Goal: Task Accomplishment & Management: Manage account settings

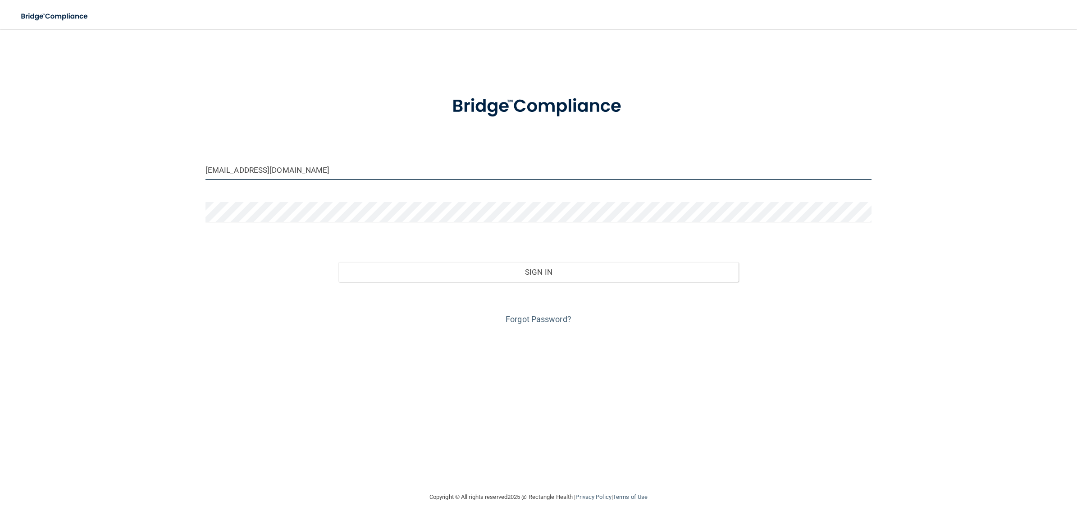
click at [299, 170] on input "mpda-bebright@bebright.com" at bounding box center [539, 170] width 666 height 20
type input "[EMAIL_ADDRESS][DOMAIN_NAME]"
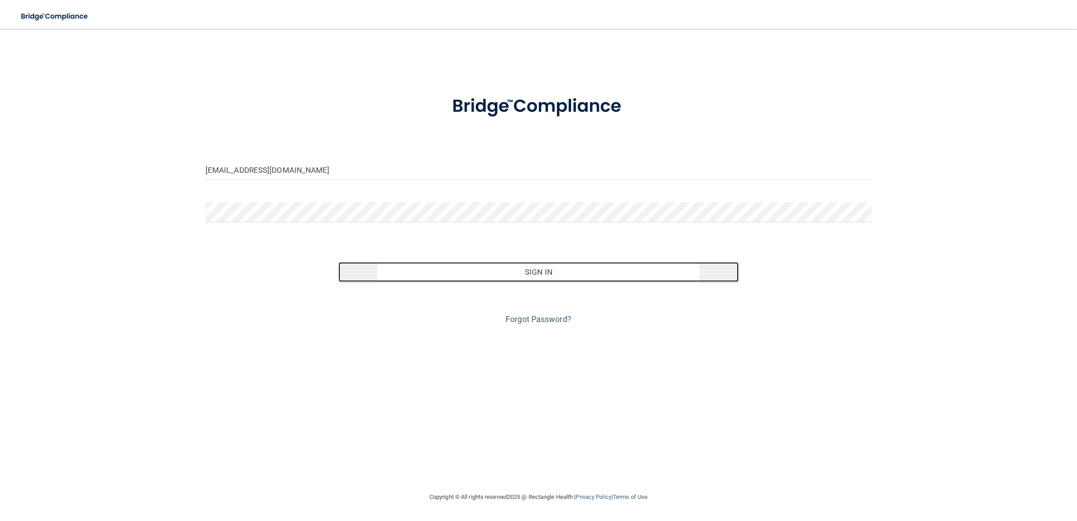
click at [411, 266] on button "Sign In" at bounding box center [539, 272] width 400 height 20
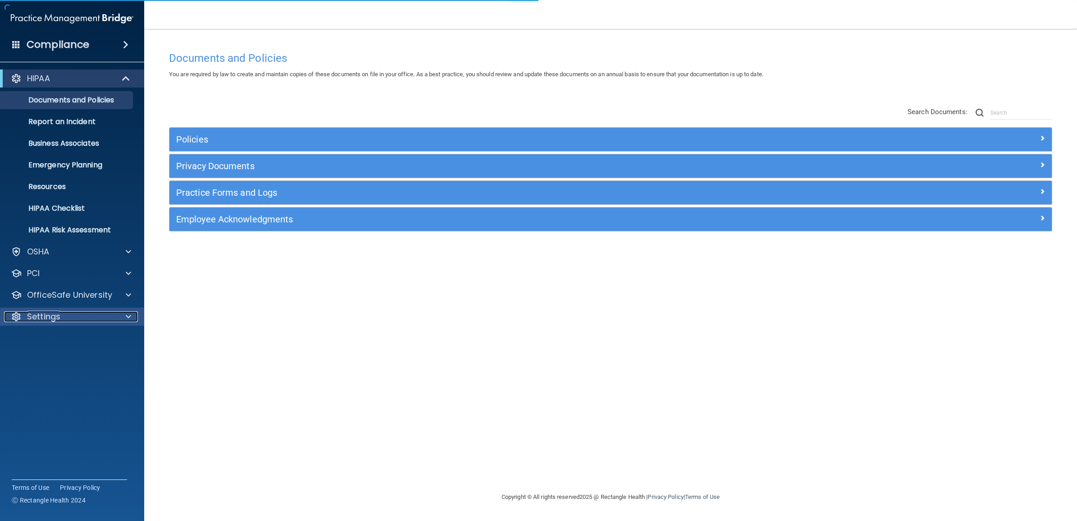
click at [127, 318] on span at bounding box center [128, 316] width 5 height 11
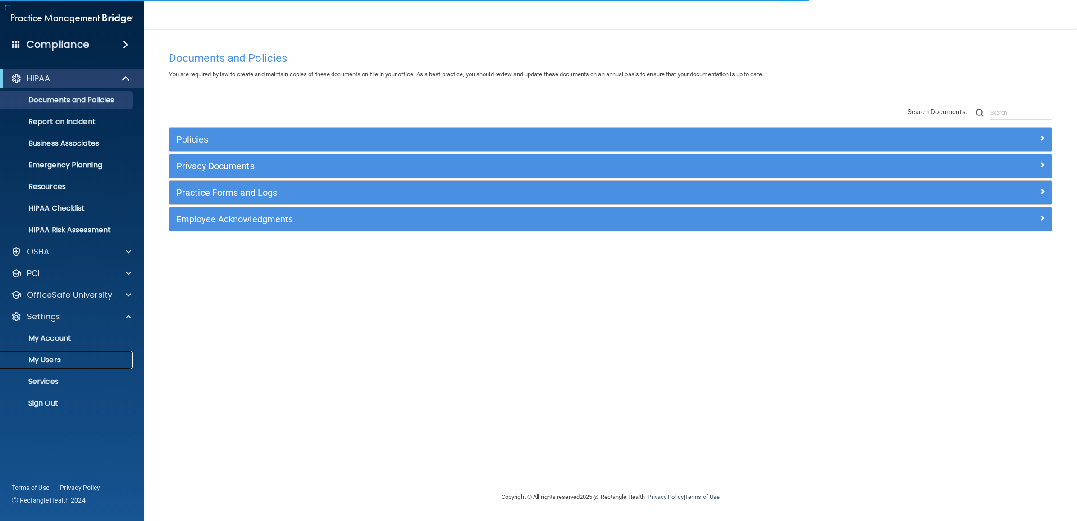
click at [78, 354] on link "My Users" at bounding box center [62, 360] width 142 height 18
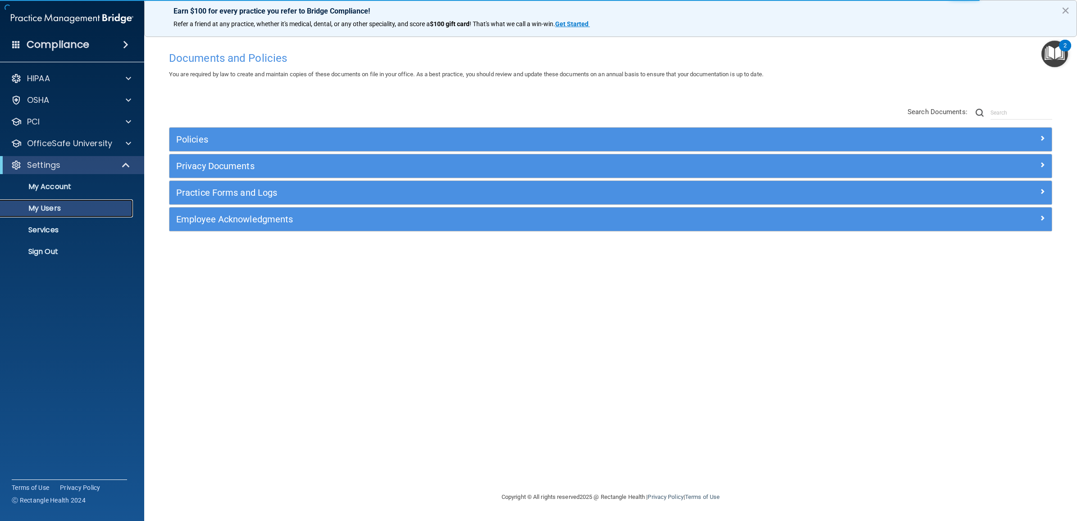
select select "20"
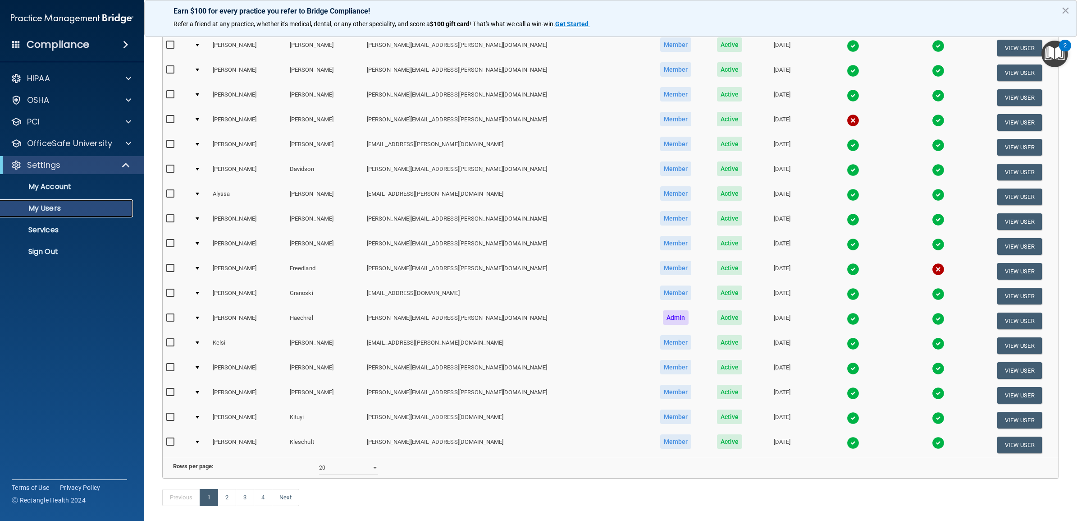
scroll to position [224, 0]
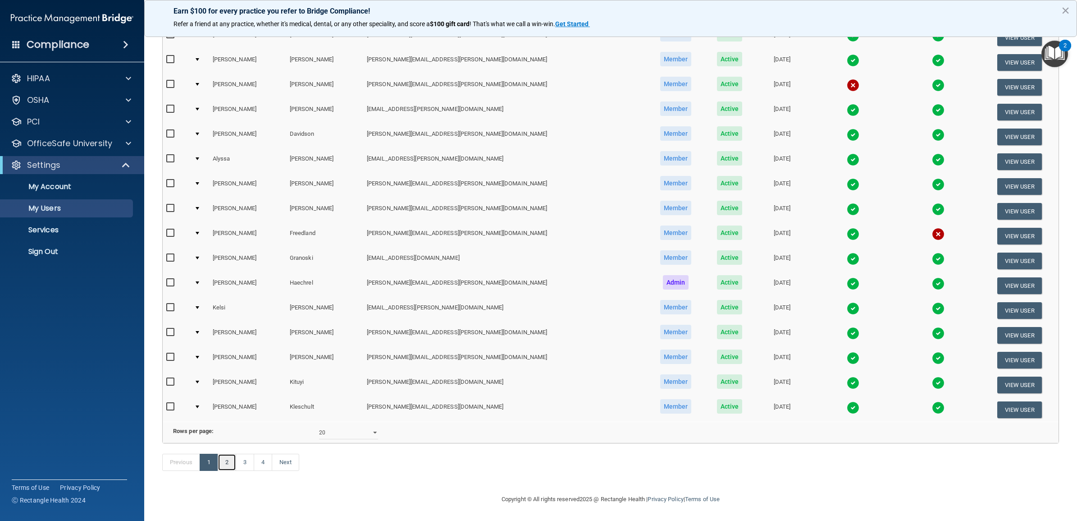
click at [230, 460] on link "2" at bounding box center [227, 462] width 18 height 17
select select "20"
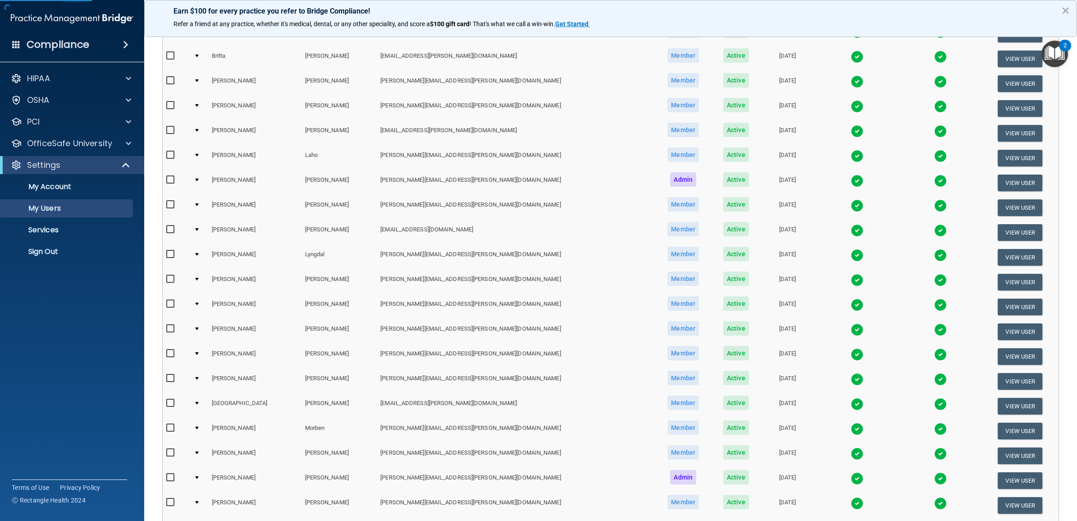
scroll to position [224, 0]
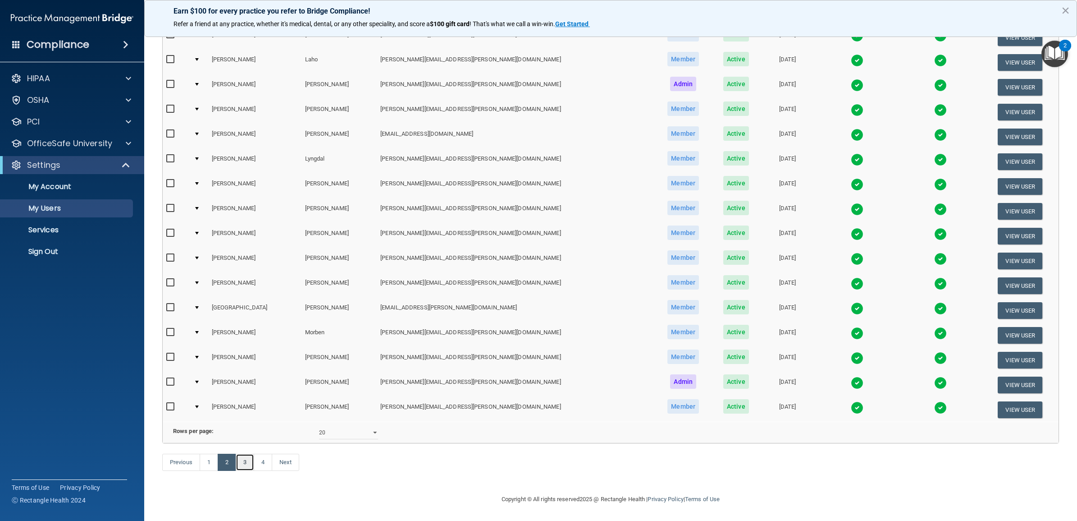
click at [249, 465] on link "3" at bounding box center [245, 462] width 18 height 17
select select "20"
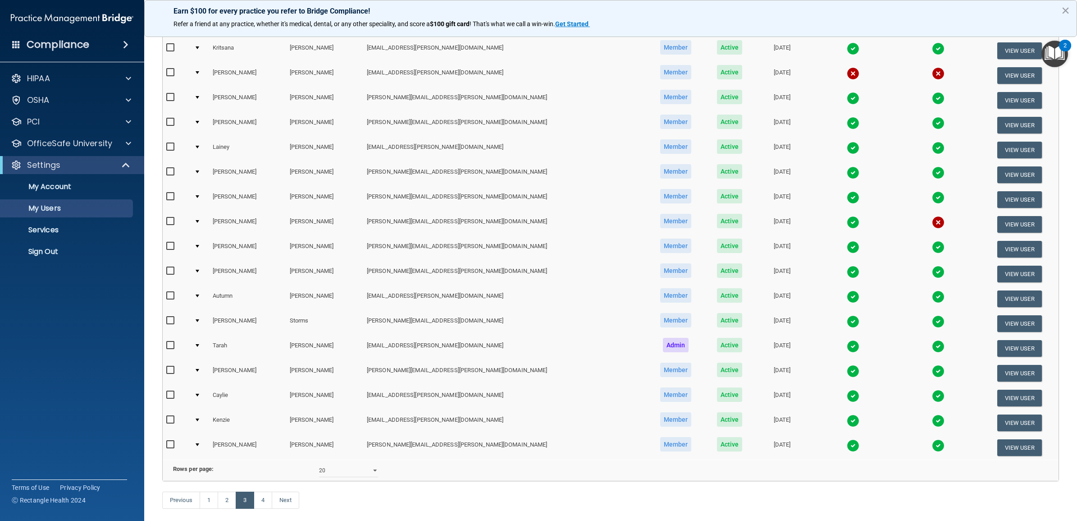
scroll to position [224, 0]
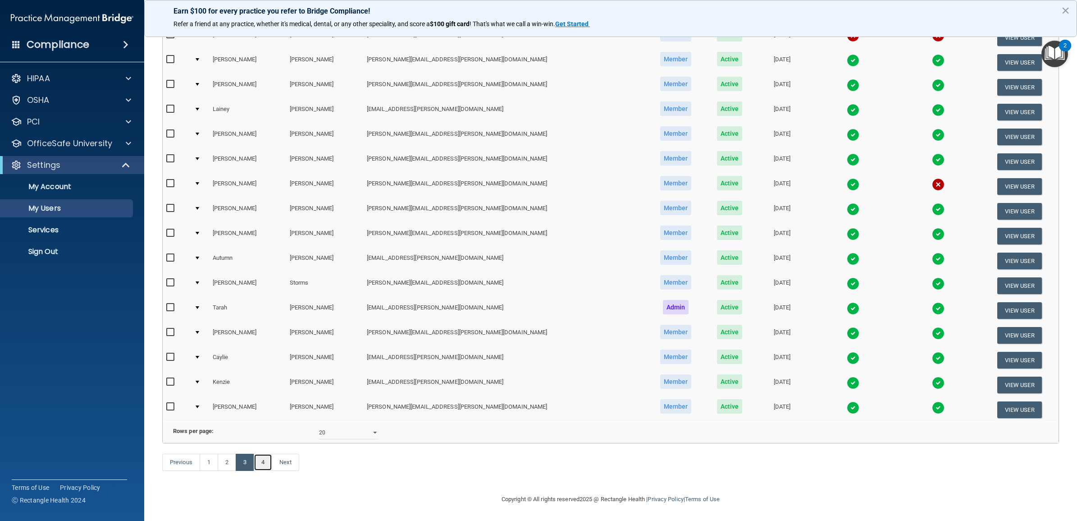
click at [266, 464] on link "4" at bounding box center [263, 462] width 18 height 17
select select "20"
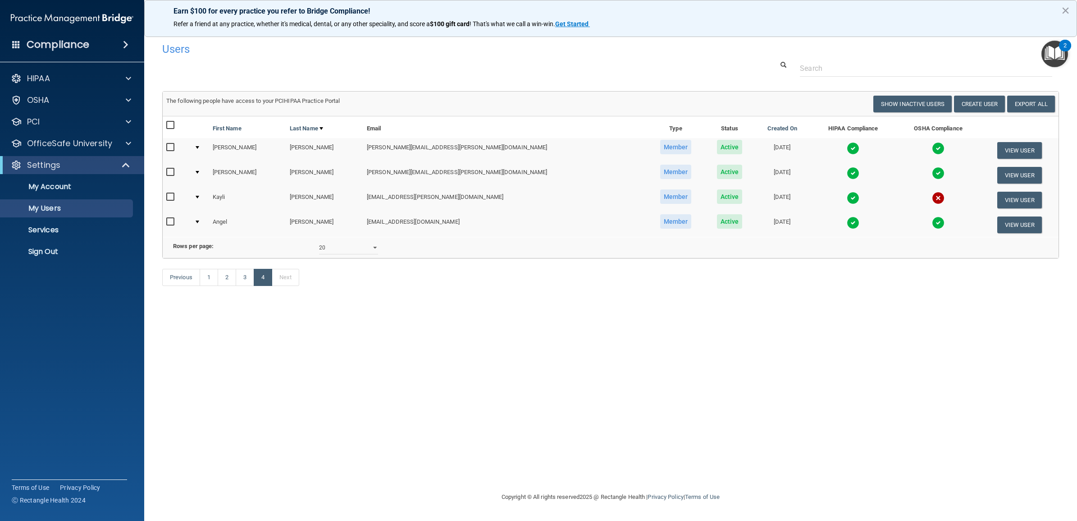
click at [212, 300] on div "Previous 1 2 3 4 Next" at bounding box center [611, 278] width 911 height 41
click at [210, 286] on link "1" at bounding box center [209, 277] width 18 height 17
select select "20"
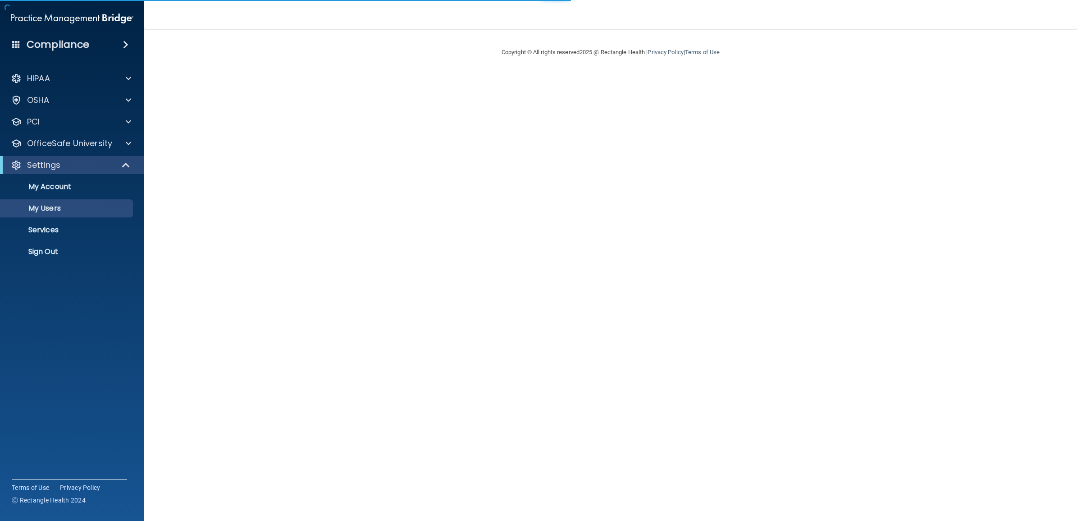
select select "20"
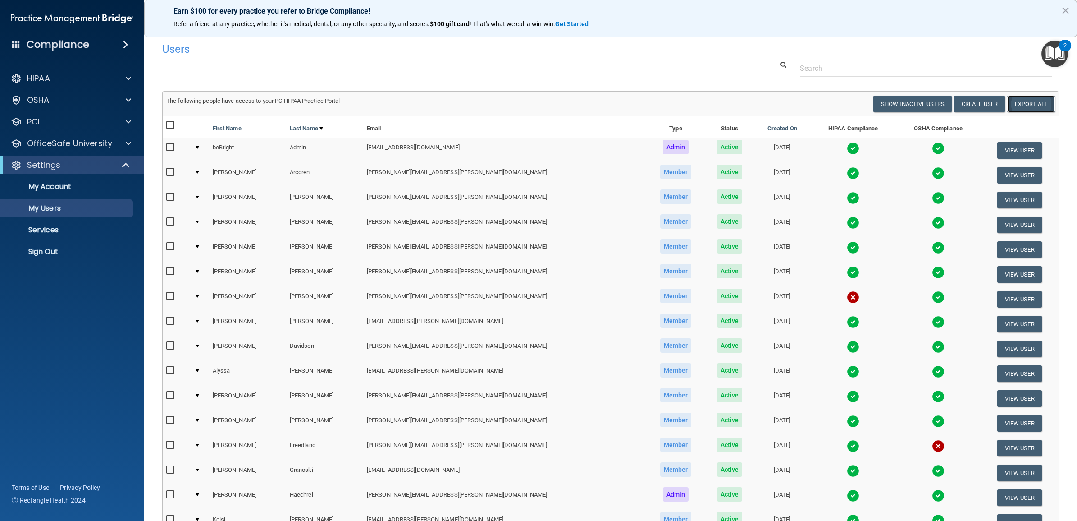
click at [1024, 104] on link "Export All" at bounding box center [1032, 104] width 48 height 17
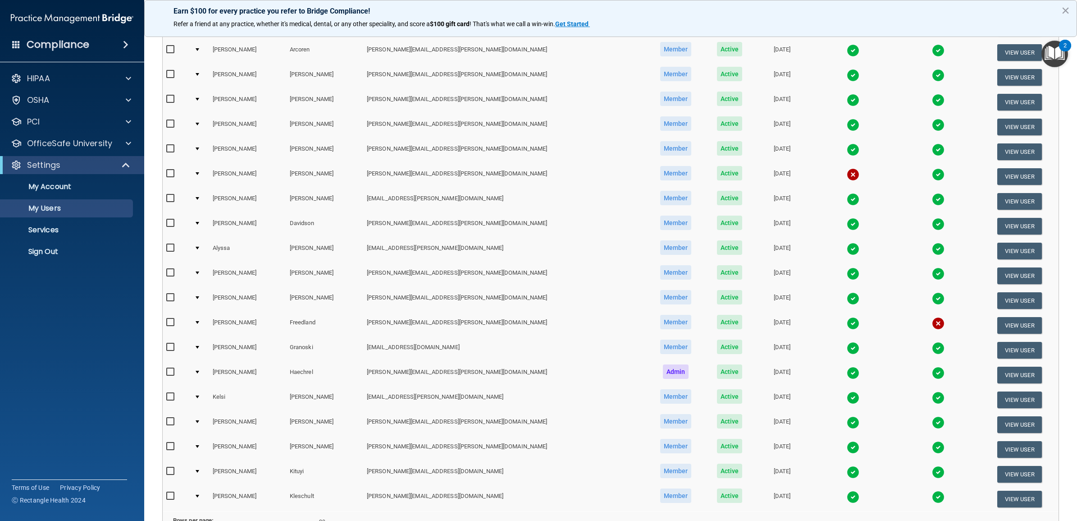
scroll to position [224, 0]
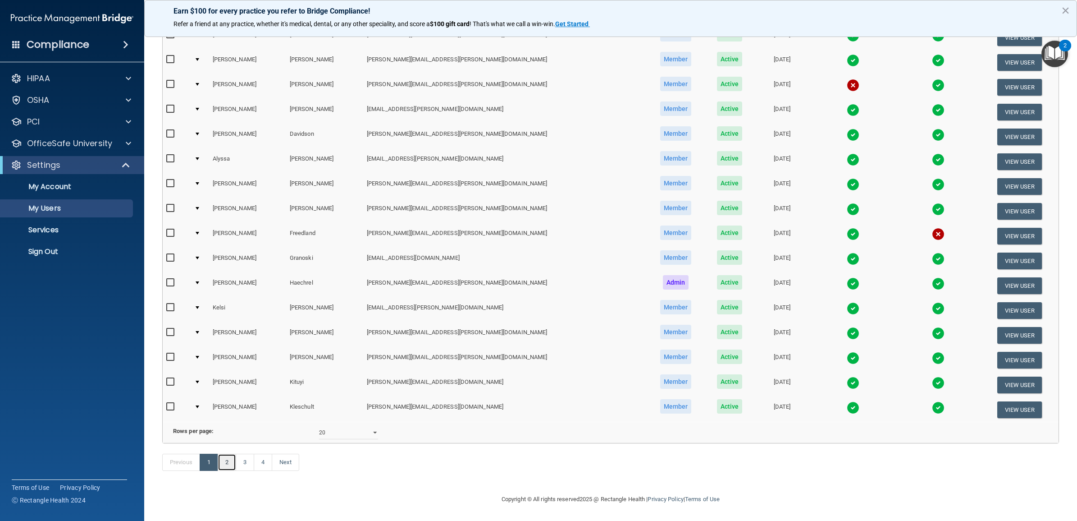
click at [229, 464] on link "2" at bounding box center [227, 462] width 18 height 17
select select "20"
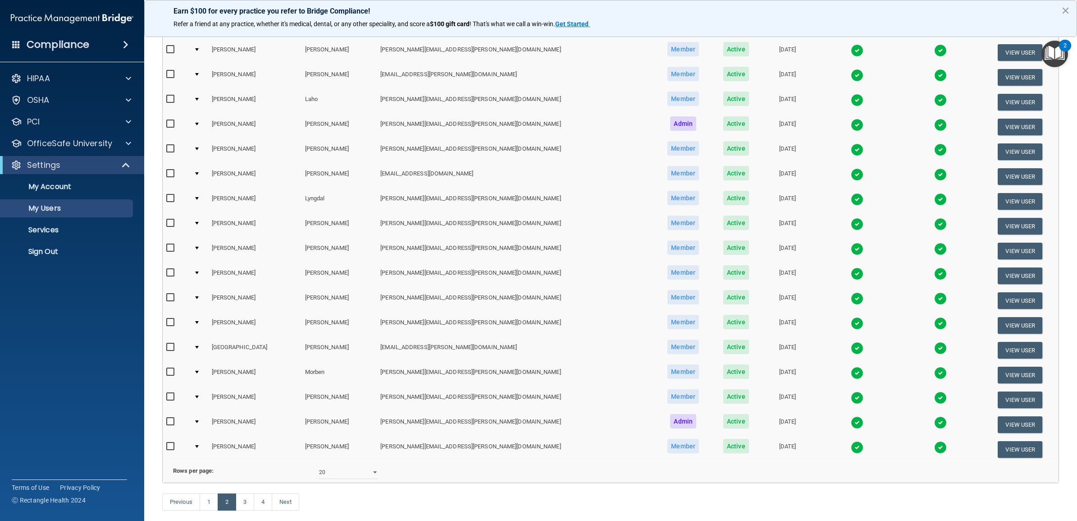
scroll to position [224, 0]
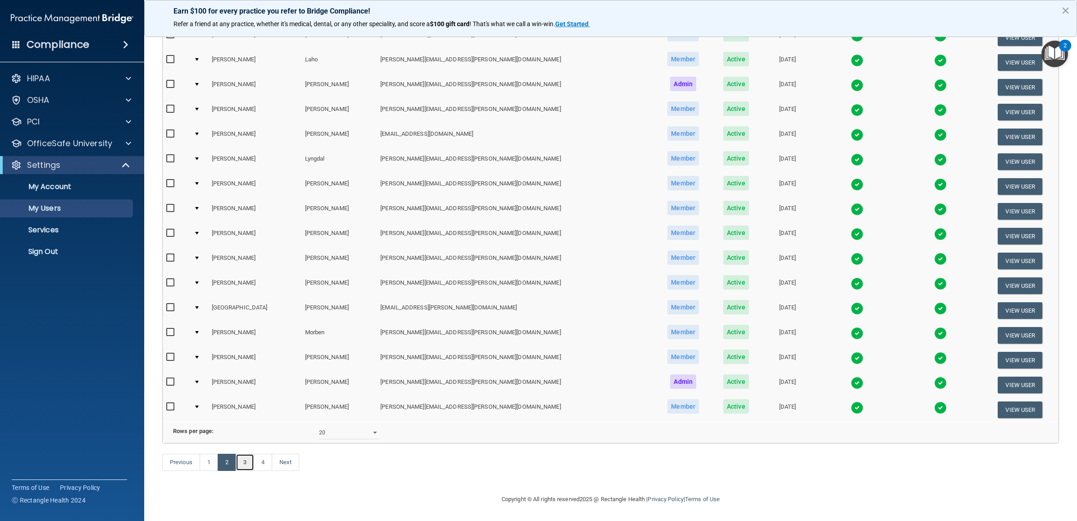
click at [245, 463] on link "3" at bounding box center [245, 462] width 18 height 17
select select "20"
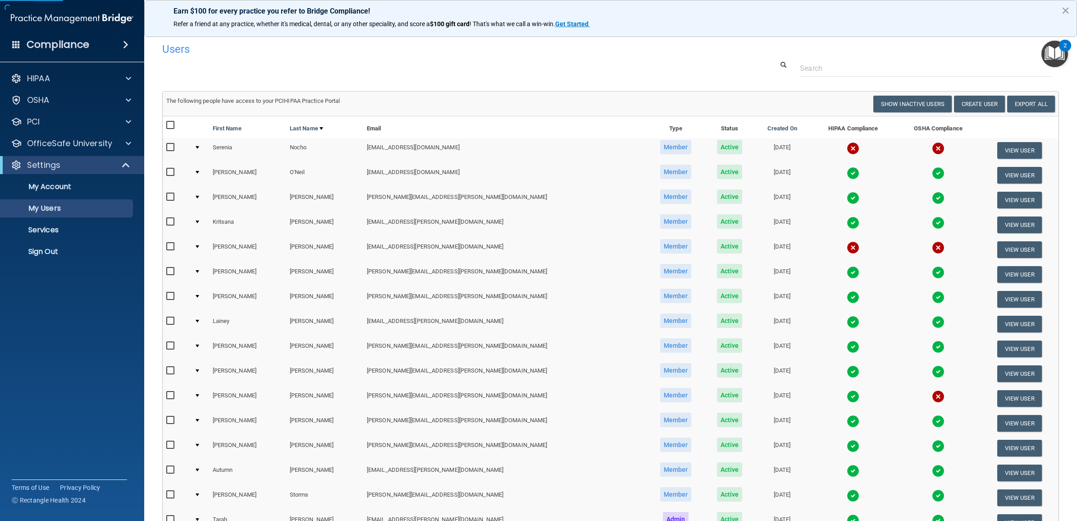
scroll to position [224, 0]
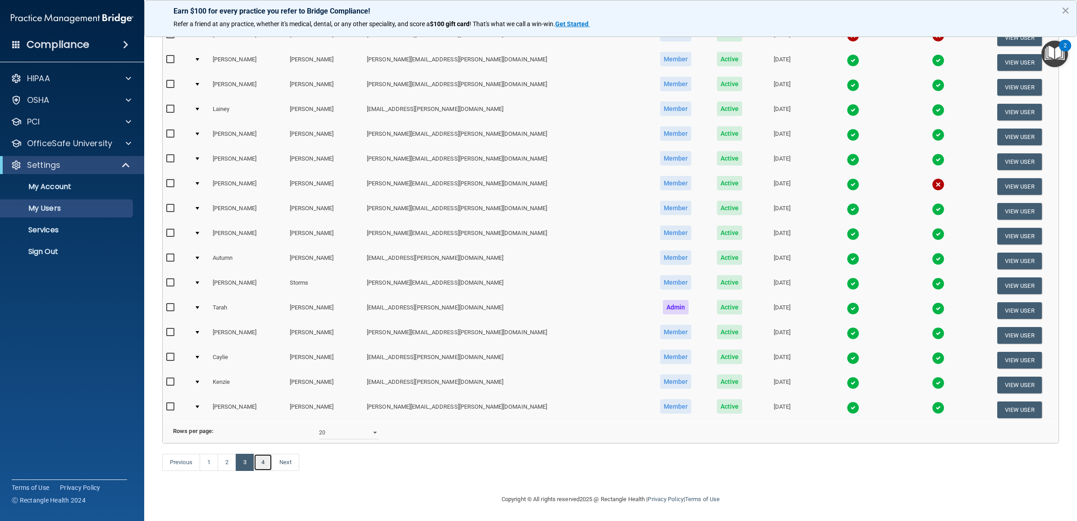
click at [265, 463] on link "4" at bounding box center [263, 462] width 18 height 17
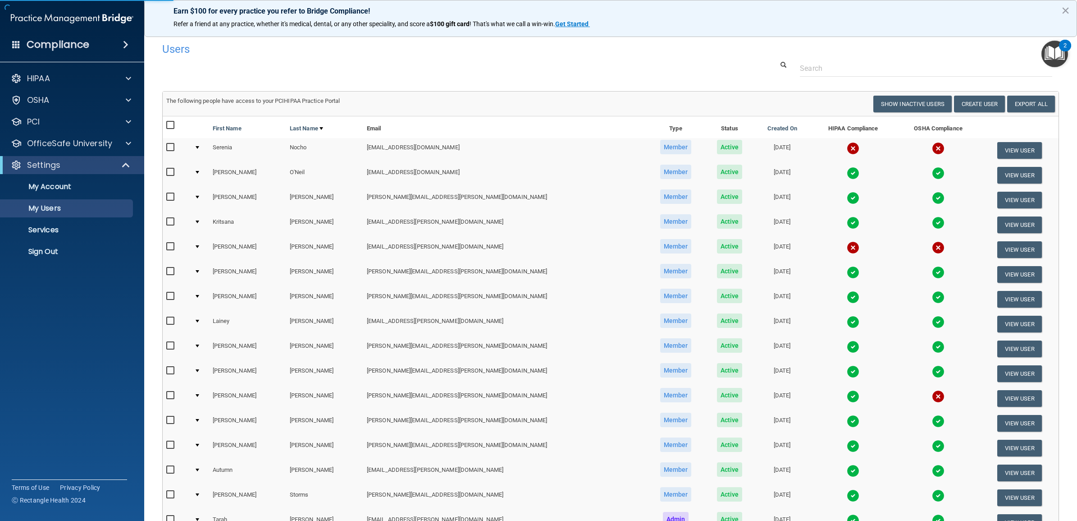
select select "20"
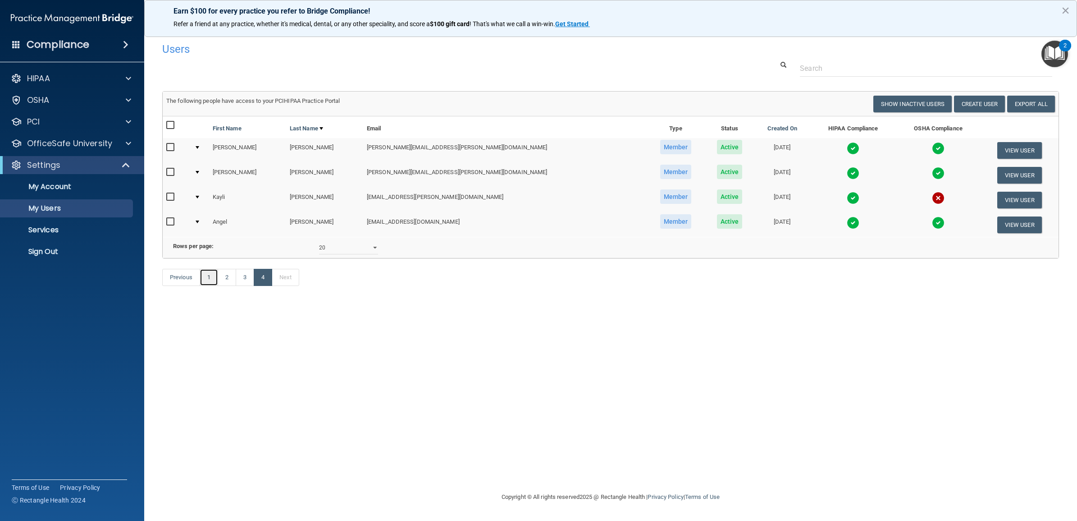
click at [209, 286] on link "1" at bounding box center [209, 277] width 18 height 17
select select "20"
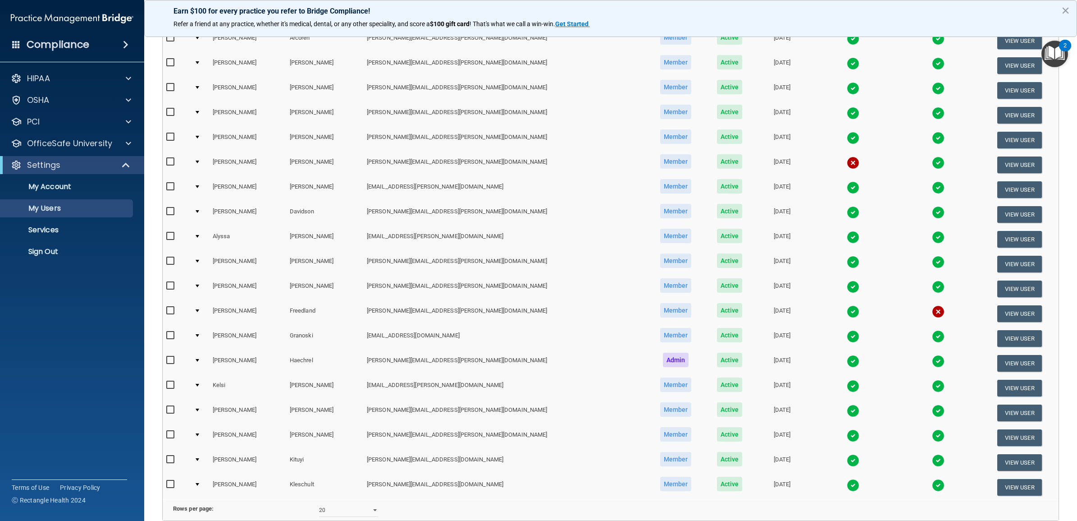
scroll to position [169, 0]
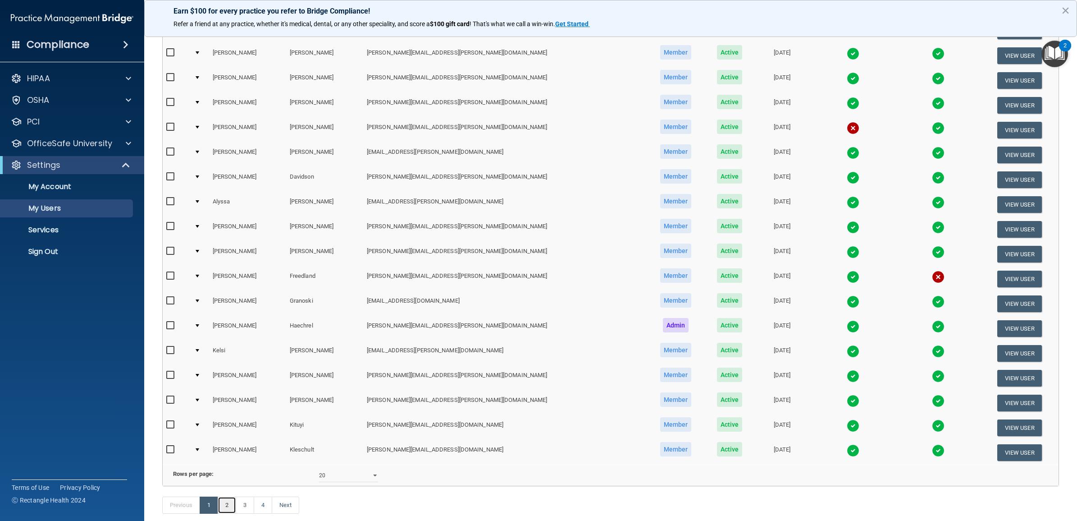
click at [229, 513] on link "2" at bounding box center [227, 504] width 18 height 17
select select "20"
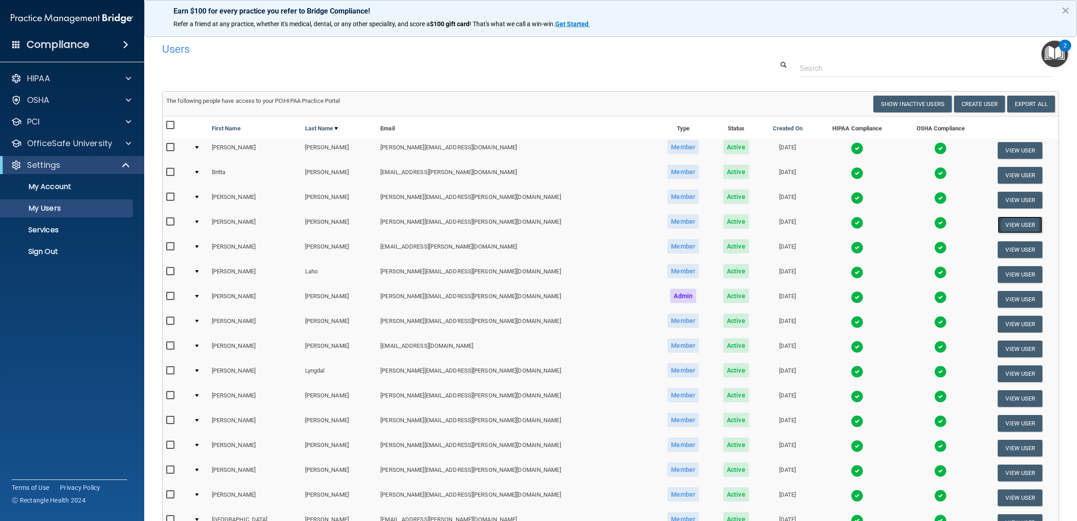
click at [998, 222] on button "View User" at bounding box center [1020, 224] width 45 height 17
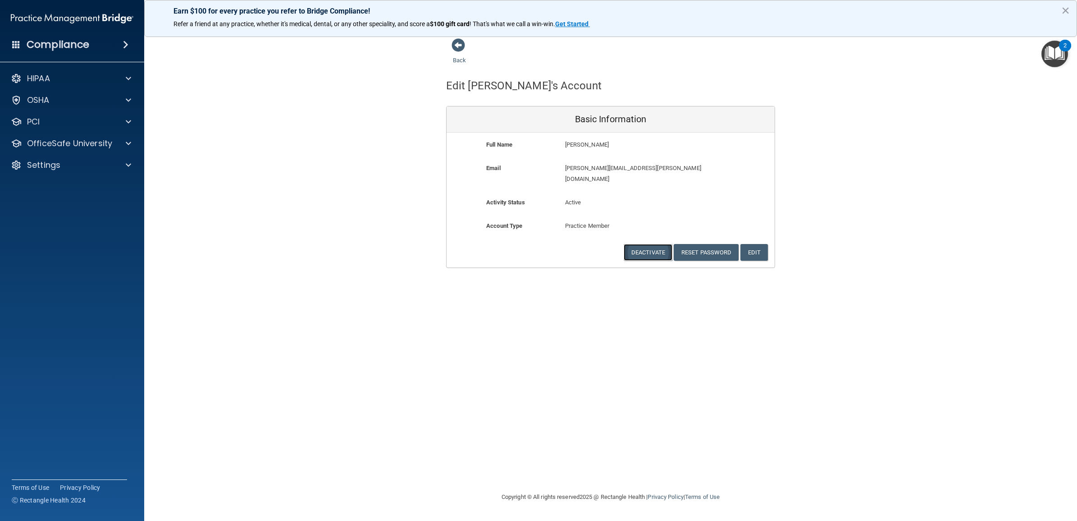
click at [651, 248] on button "Deactivate" at bounding box center [648, 252] width 49 height 17
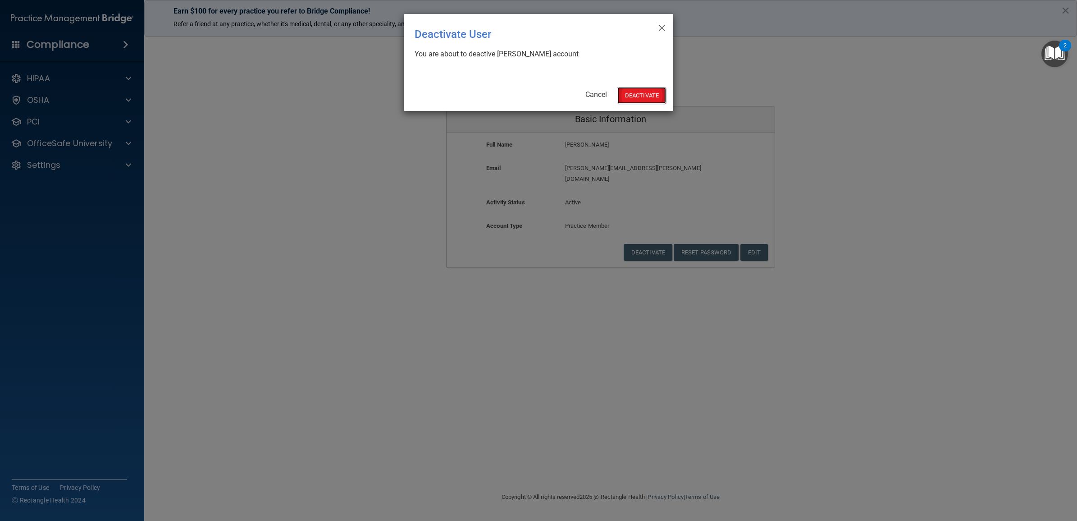
click at [641, 100] on button "Deactivate" at bounding box center [642, 95] width 49 height 17
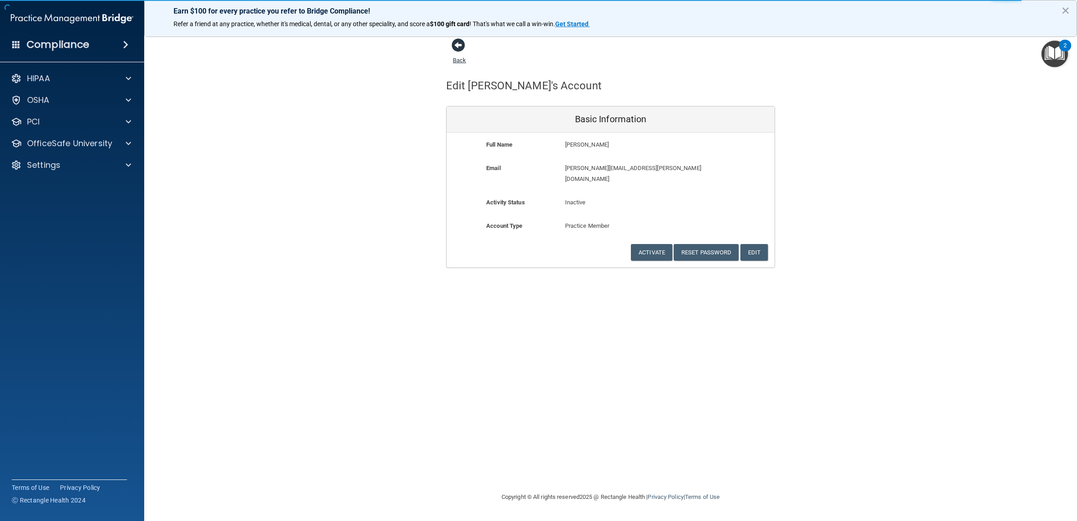
click at [458, 60] on link "Back" at bounding box center [459, 55] width 13 height 18
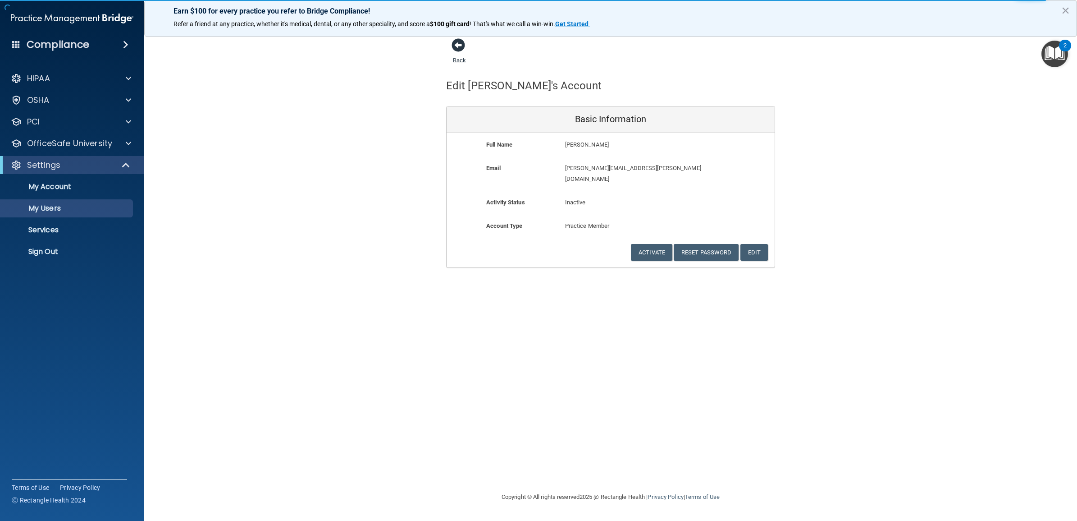
select select "20"
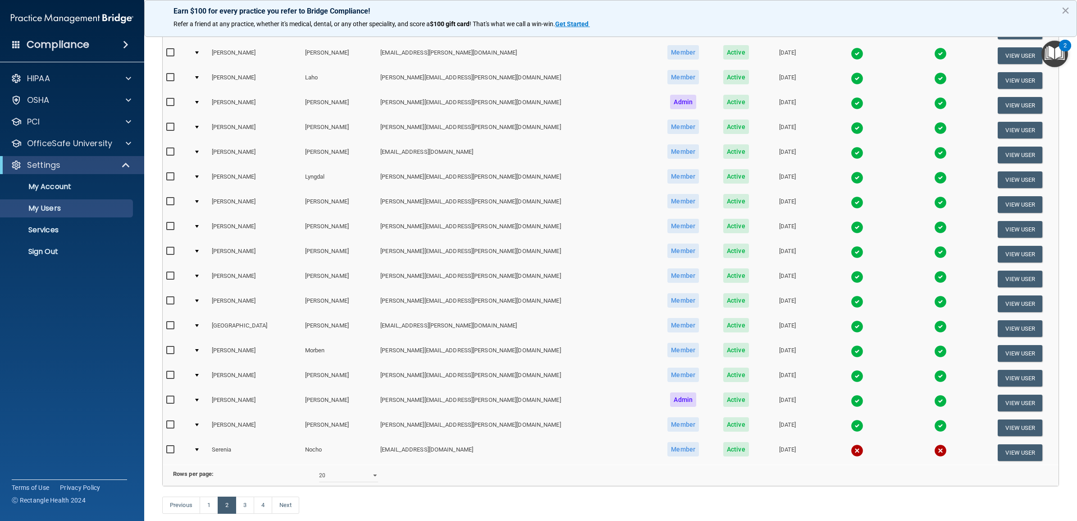
scroll to position [224, 0]
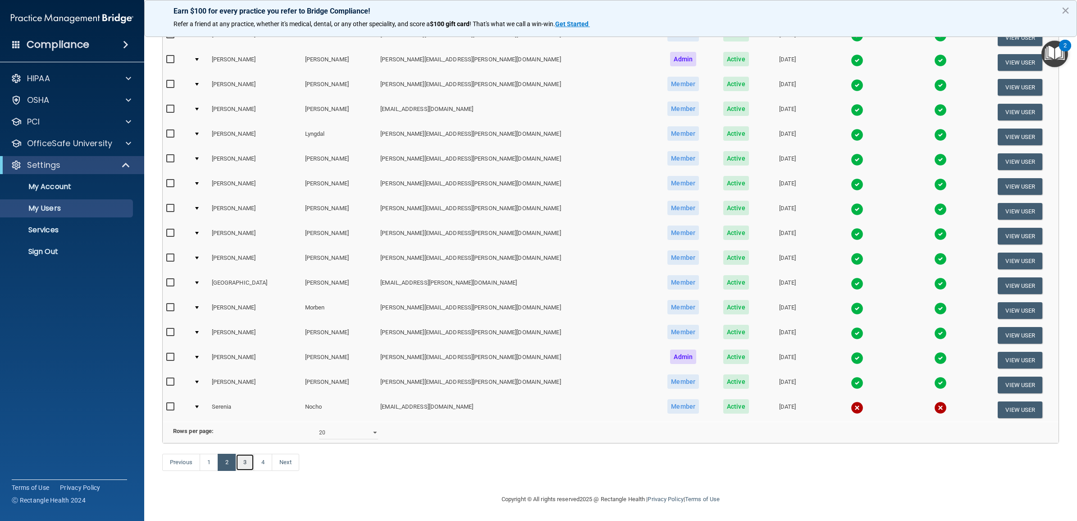
click at [248, 465] on link "3" at bounding box center [245, 462] width 18 height 17
select select "20"
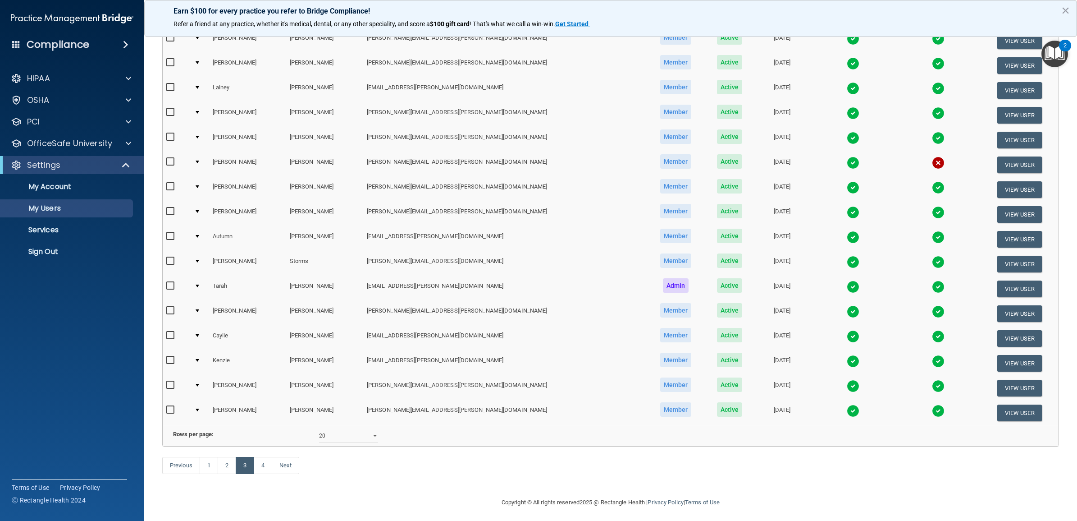
scroll to position [224, 0]
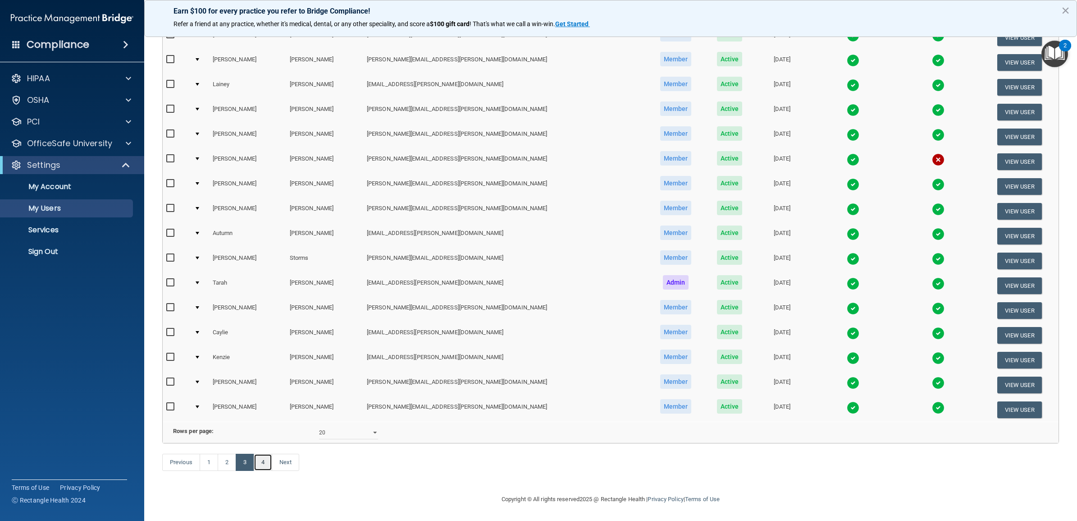
click at [260, 465] on link "4" at bounding box center [263, 462] width 18 height 17
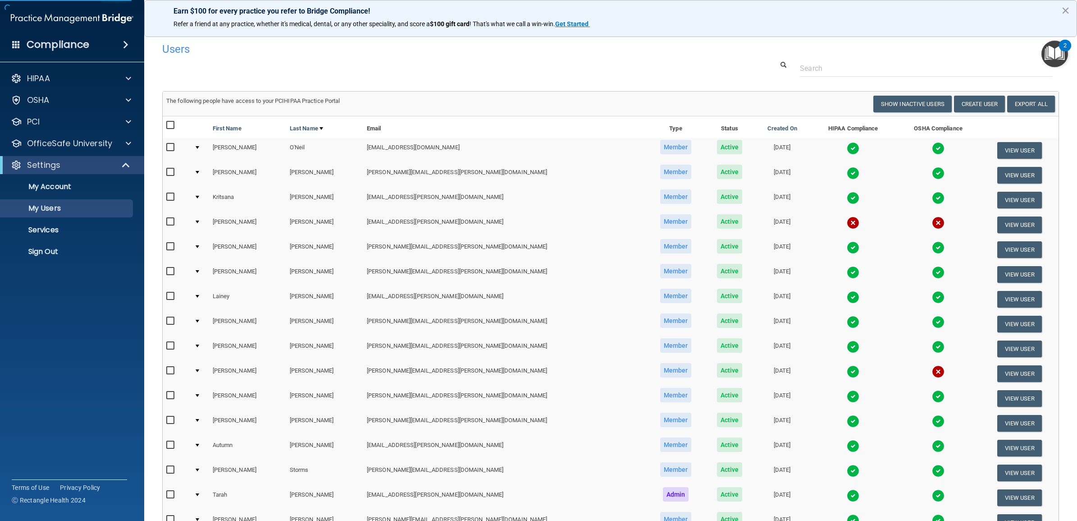
select select "20"
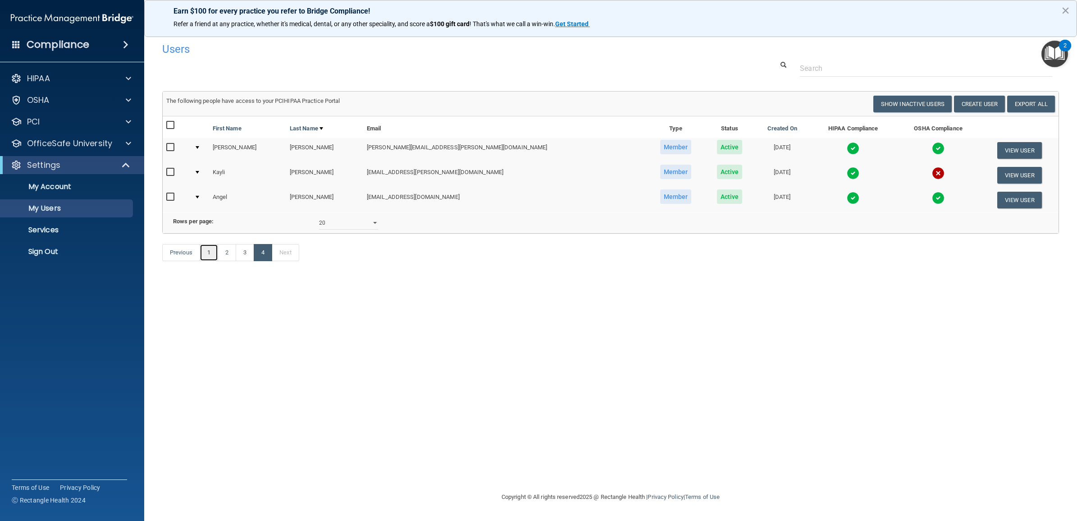
click at [211, 261] on link "1" at bounding box center [209, 252] width 18 height 17
select select "20"
